Goal: Task Accomplishment & Management: Manage account settings

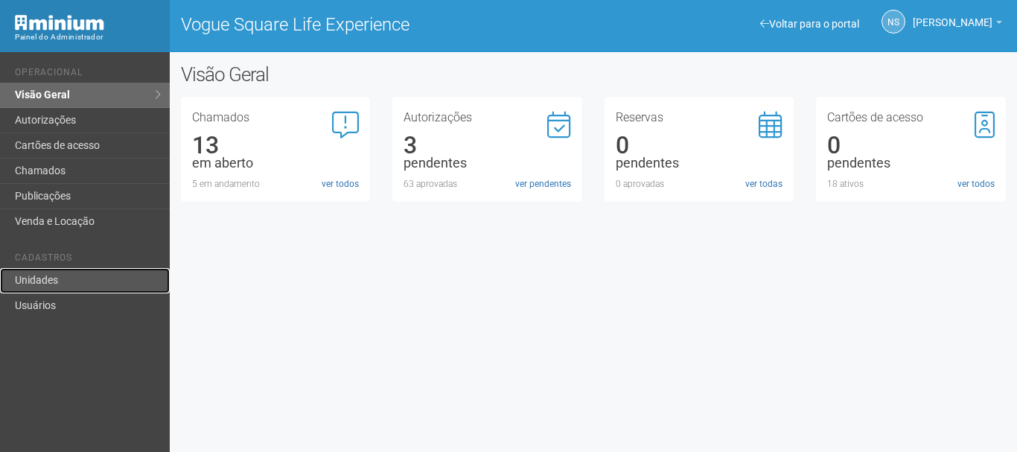
click at [71, 281] on link "Unidades" at bounding box center [85, 280] width 170 height 25
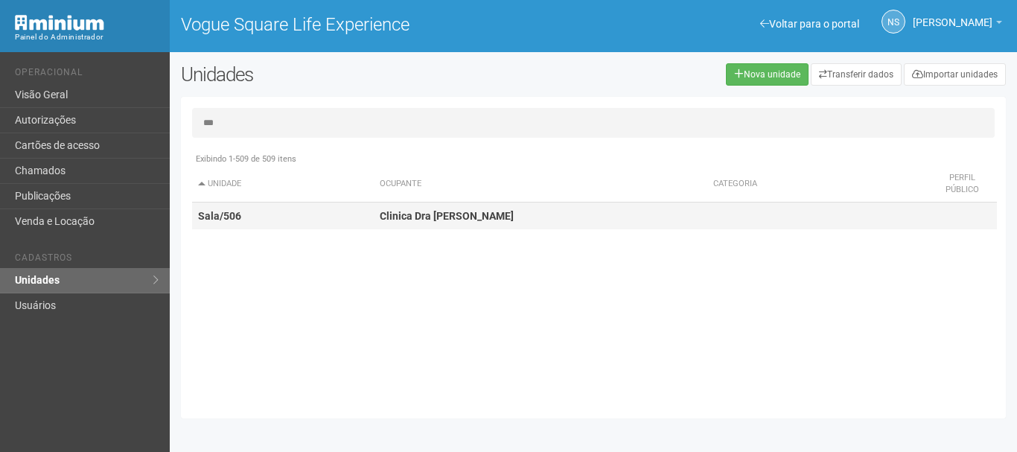
type input "***"
click at [472, 223] on td "Clinica Dra [PERSON_NAME]" at bounding box center [540, 216] width 333 height 28
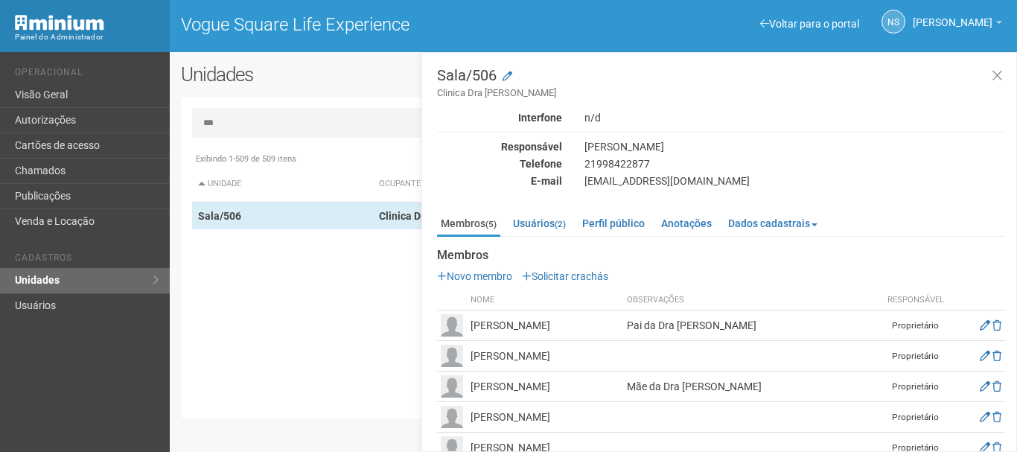
scroll to position [26, 0]
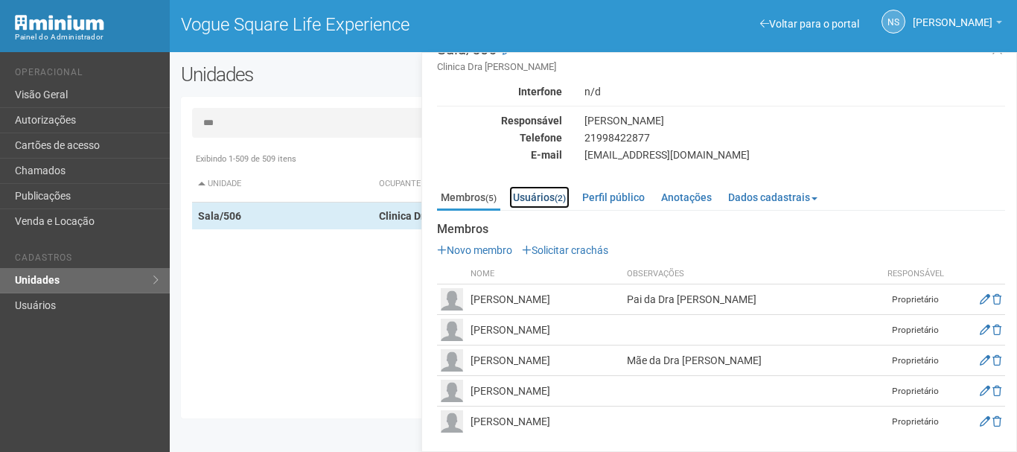
click at [519, 196] on link "Usuários (2)" at bounding box center [539, 197] width 60 height 22
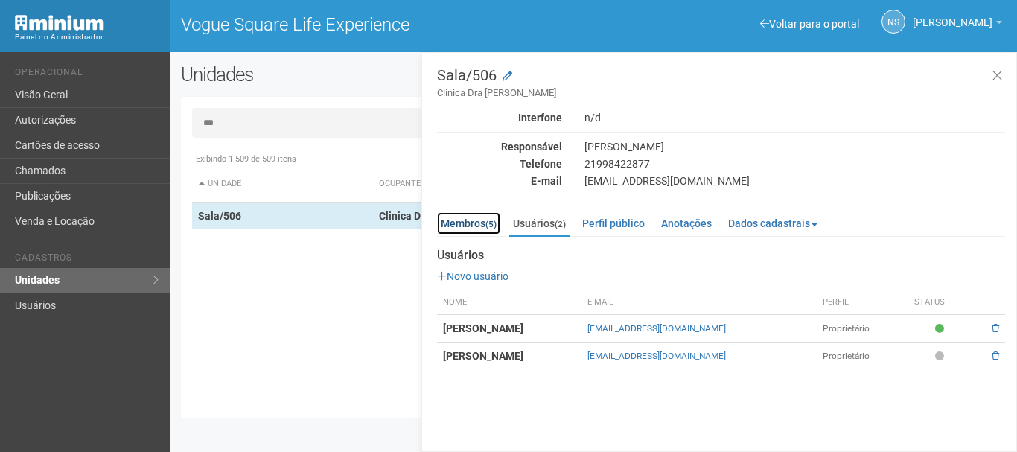
click at [473, 226] on link "Membros (5)" at bounding box center [468, 223] width 63 height 22
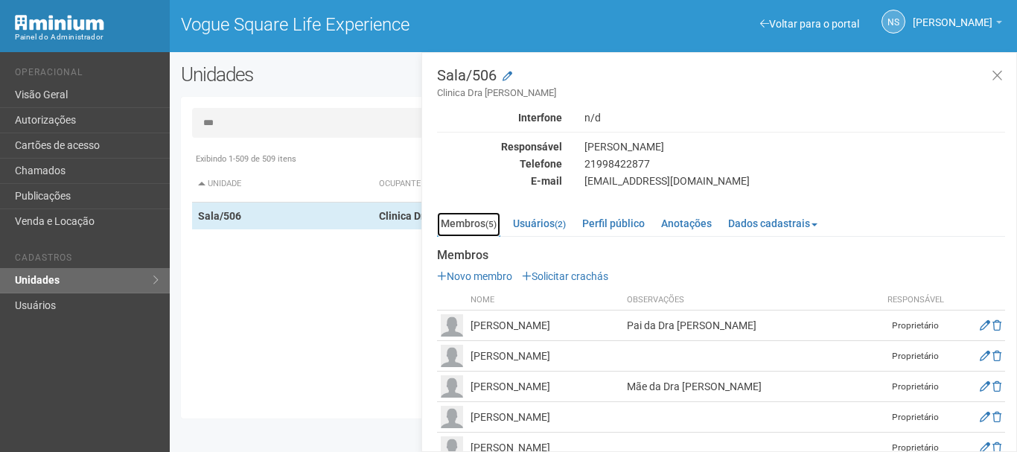
scroll to position [26, 0]
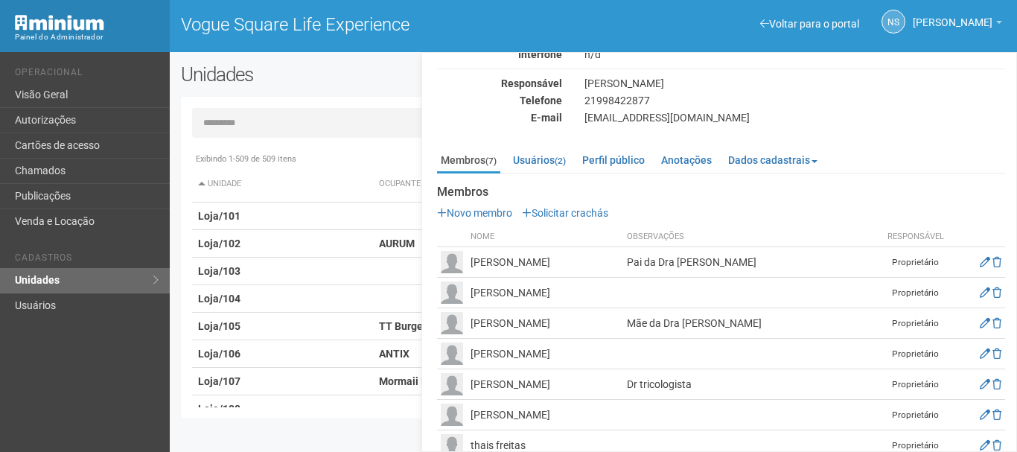
scroll to position [87, 0]
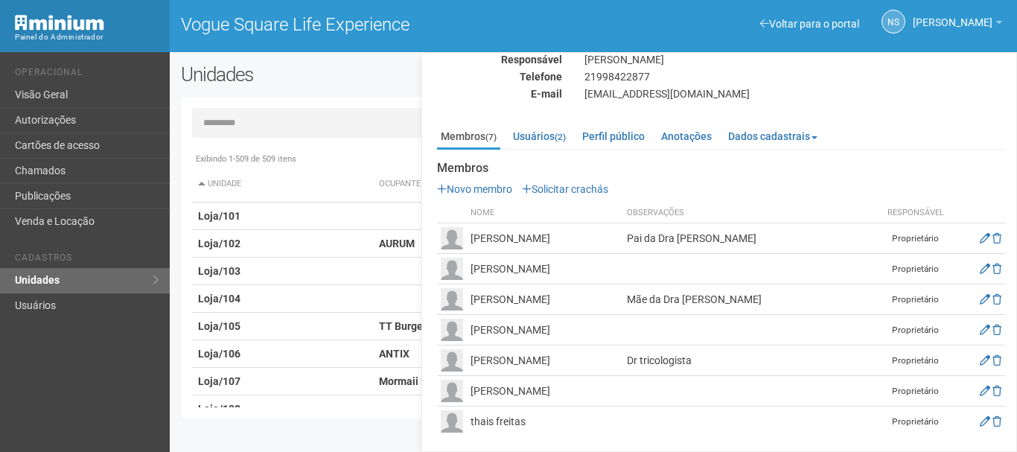
click at [501, 419] on td "thais freitas" at bounding box center [545, 421] width 156 height 31
click at [589, 384] on td "[PERSON_NAME]" at bounding box center [545, 391] width 156 height 31
click at [447, 401] on img at bounding box center [452, 391] width 22 height 22
click at [569, 387] on td "[PERSON_NAME]" at bounding box center [545, 391] width 156 height 31
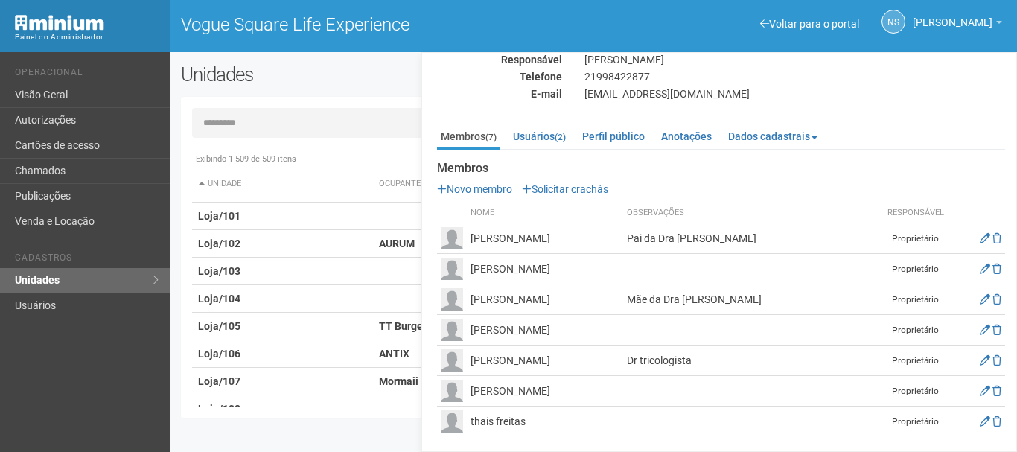
click at [569, 387] on td "[PERSON_NAME]" at bounding box center [545, 391] width 156 height 31
click at [979, 360] on icon at bounding box center [984, 360] width 10 height 10
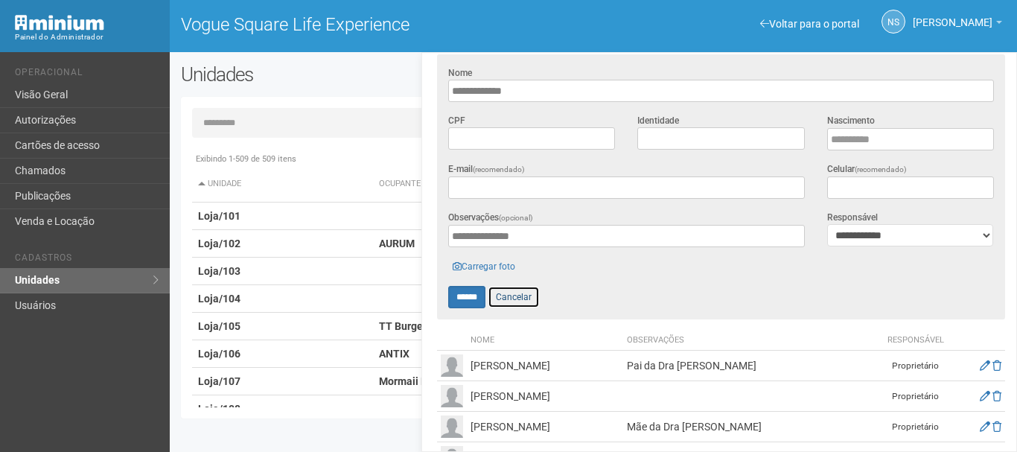
click at [514, 301] on link "Cancelar" at bounding box center [513, 297] width 52 height 22
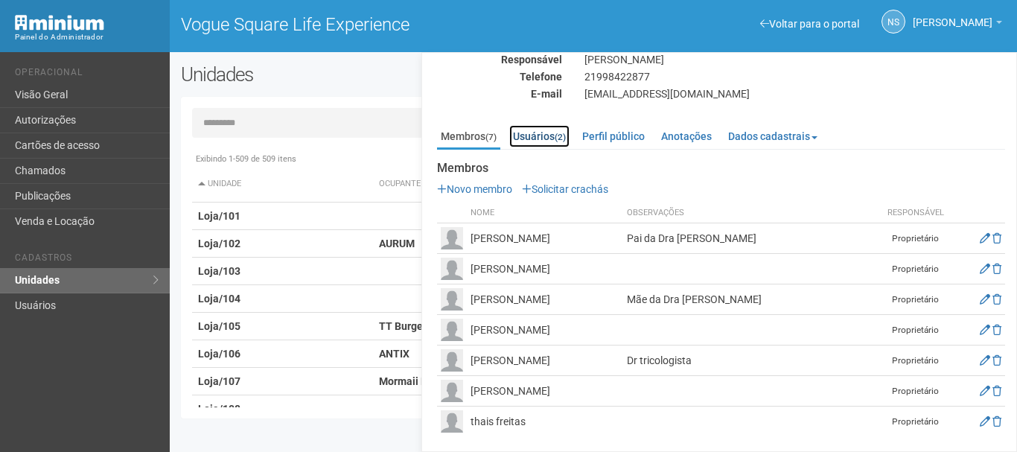
click at [541, 133] on link "Usuários (2)" at bounding box center [539, 136] width 60 height 22
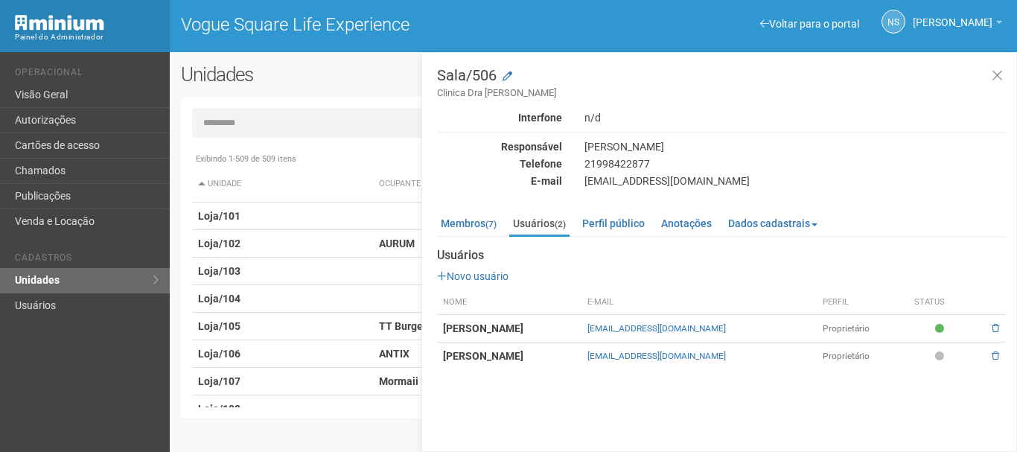
click at [450, 239] on div "Documentos Novo documento Enviando... Nenhum documento Perfil público Clinica D…" at bounding box center [721, 303] width 568 height 132
click at [463, 223] on link "Membros (7)" at bounding box center [468, 223] width 63 height 22
